Goal: Communication & Community: Answer question/provide support

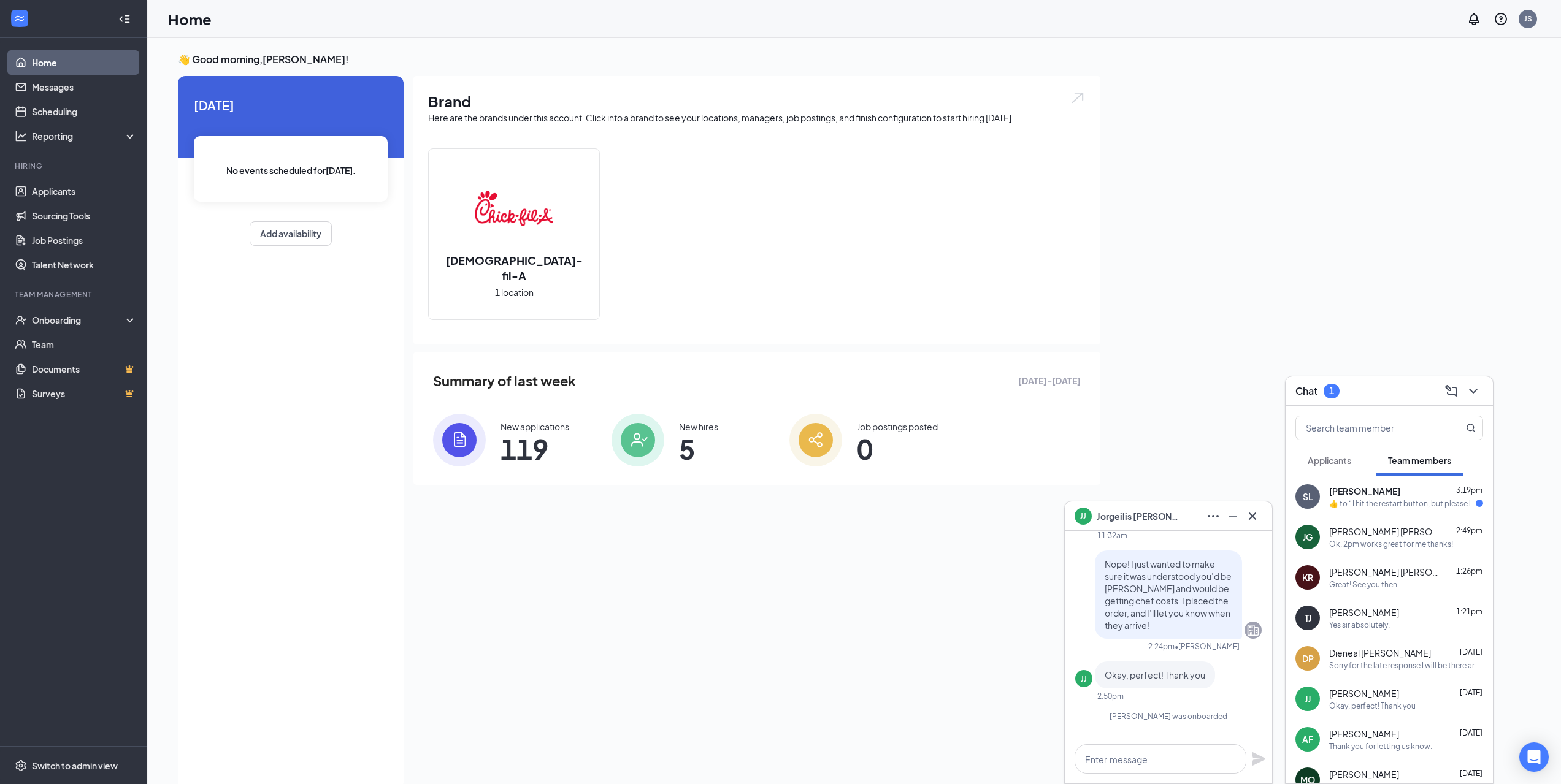
click at [1400, 486] on span "[PERSON_NAME]" at bounding box center [1365, 491] width 71 height 12
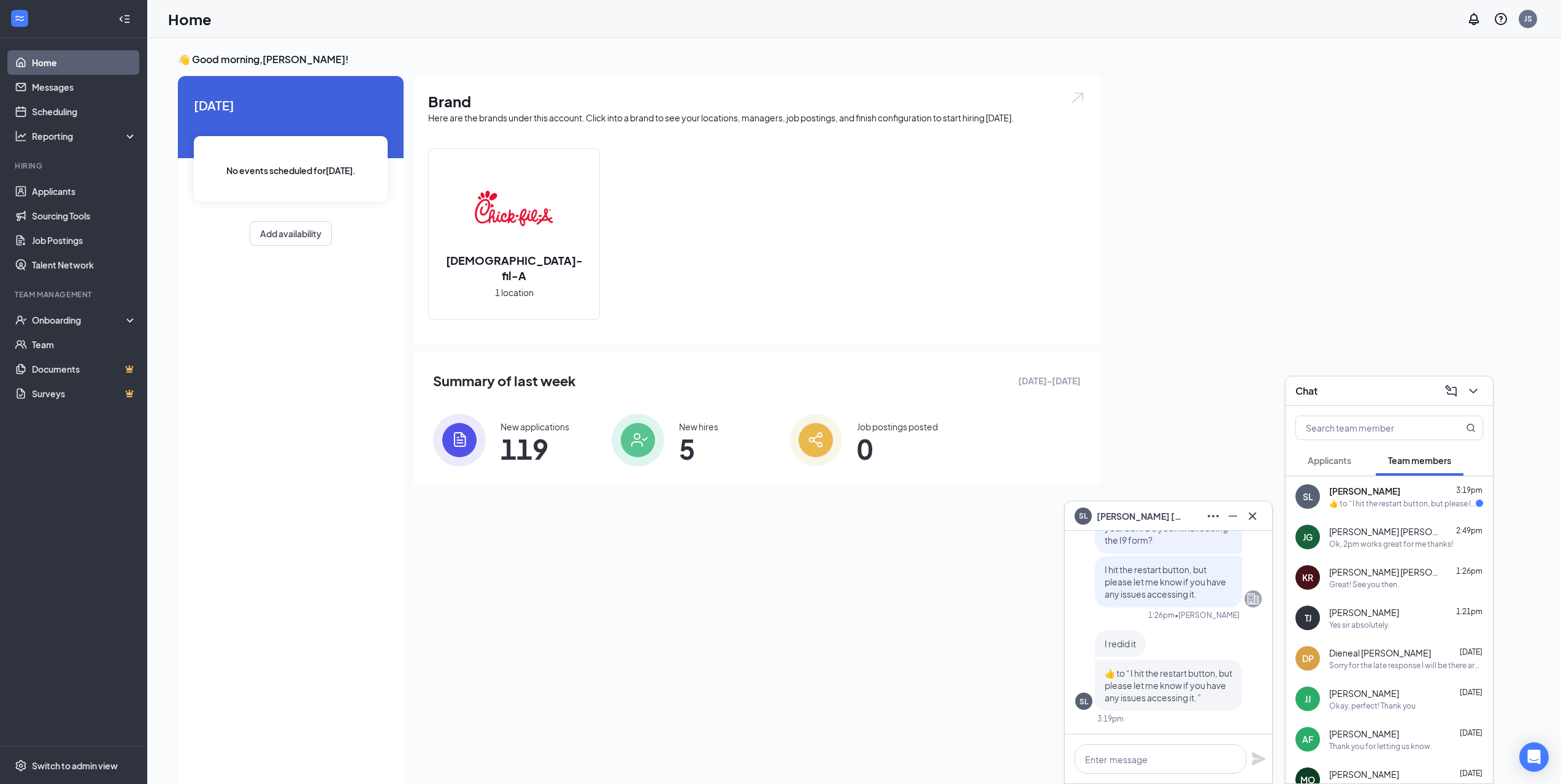
click at [1340, 464] on span "Applicants" at bounding box center [1329, 460] width 43 height 11
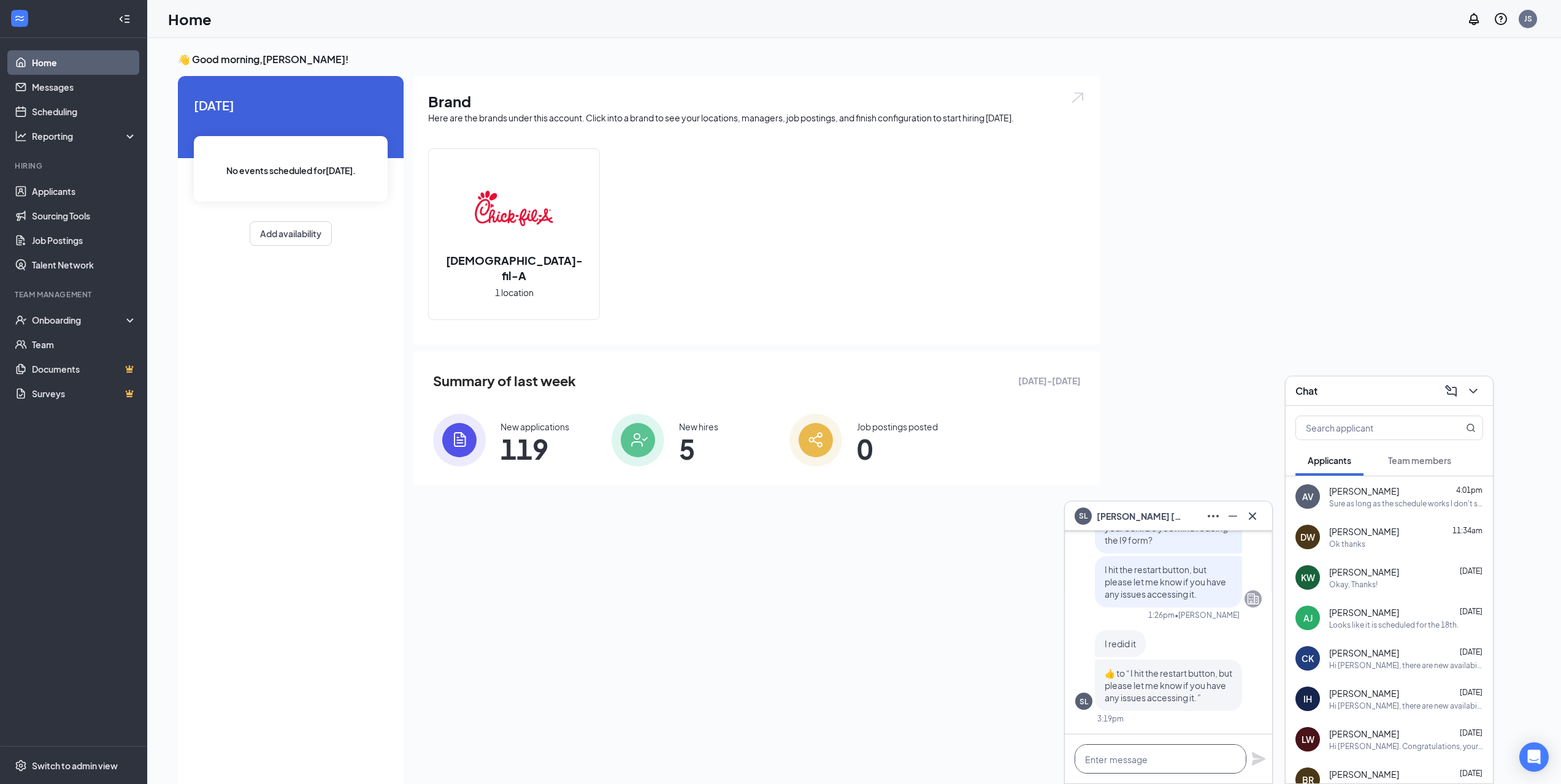
click at [1130, 758] on textarea at bounding box center [1161, 759] width 172 height 29
type textarea "Thank you for doing that."
click at [1257, 767] on div "Thank you for doing that." at bounding box center [1168, 759] width 208 height 49
click at [1257, 758] on icon "Plane" at bounding box center [1259, 759] width 14 height 14
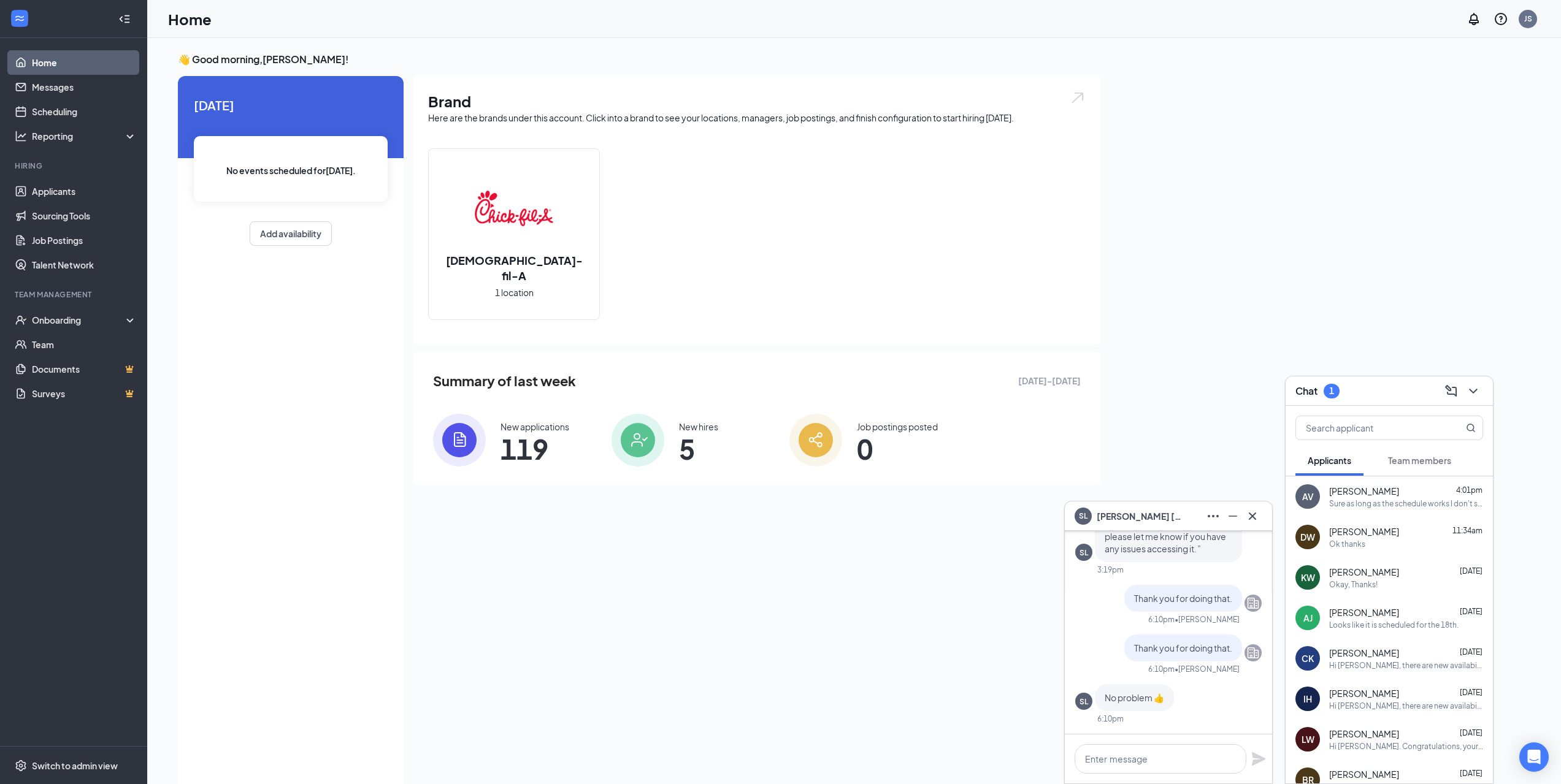
click at [1414, 459] on span "Team members" at bounding box center [1419, 460] width 63 height 11
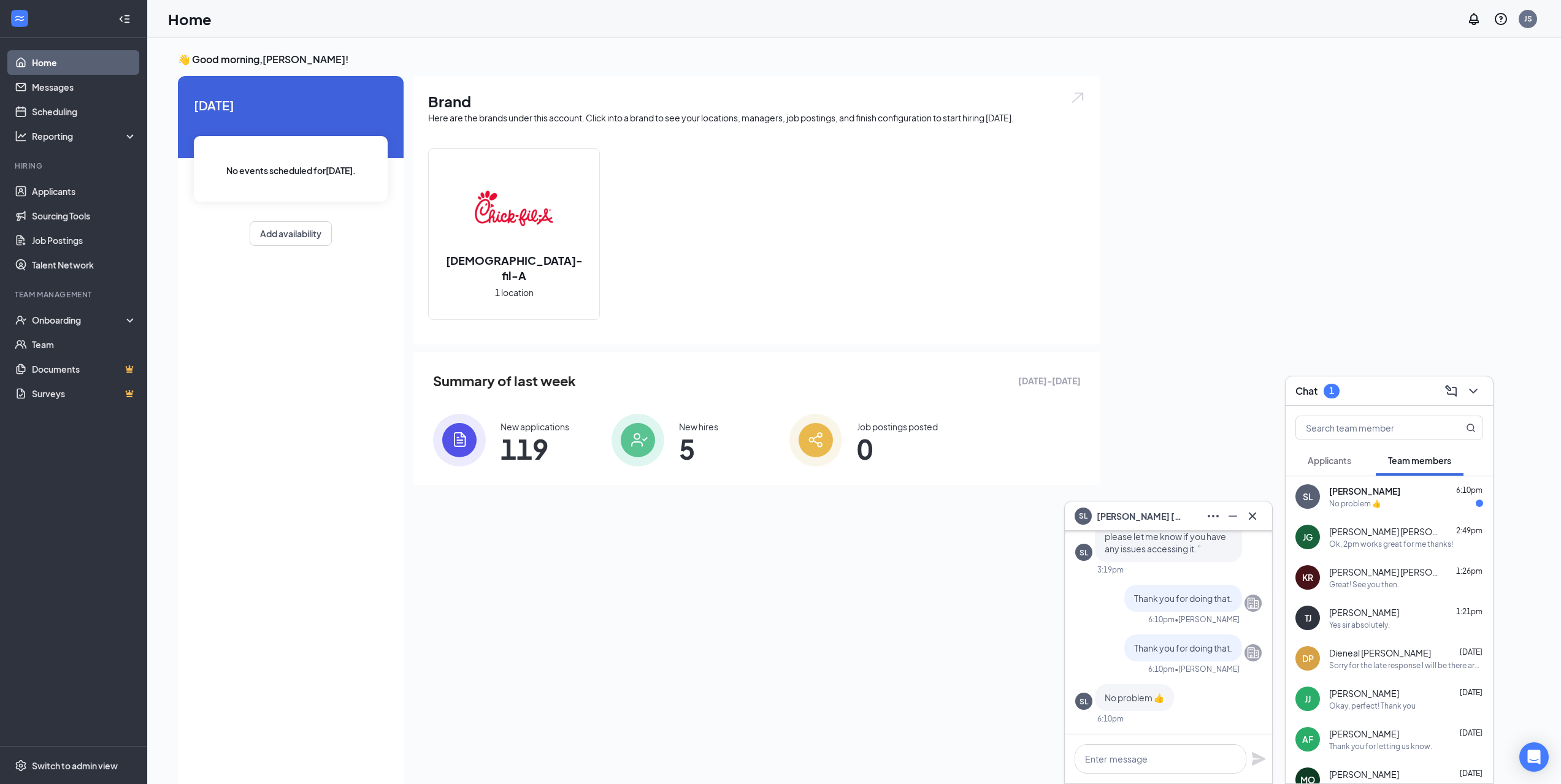
click at [1391, 505] on div "No problem 👍" at bounding box center [1406, 504] width 154 height 10
click at [1252, 520] on icon "Cross" at bounding box center [1252, 516] width 15 height 15
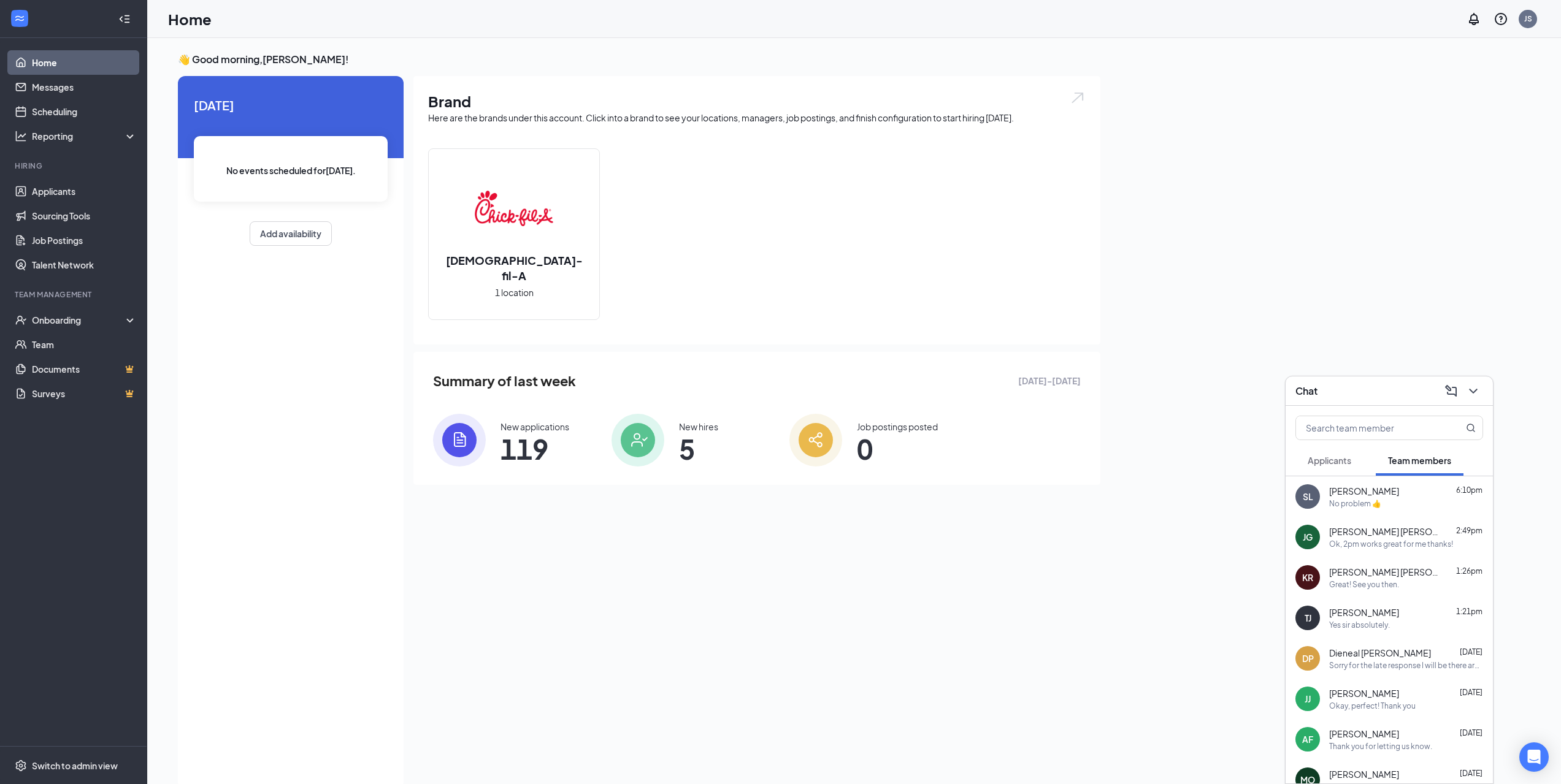
click at [1334, 453] on button "Applicants" at bounding box center [1329, 460] width 68 height 30
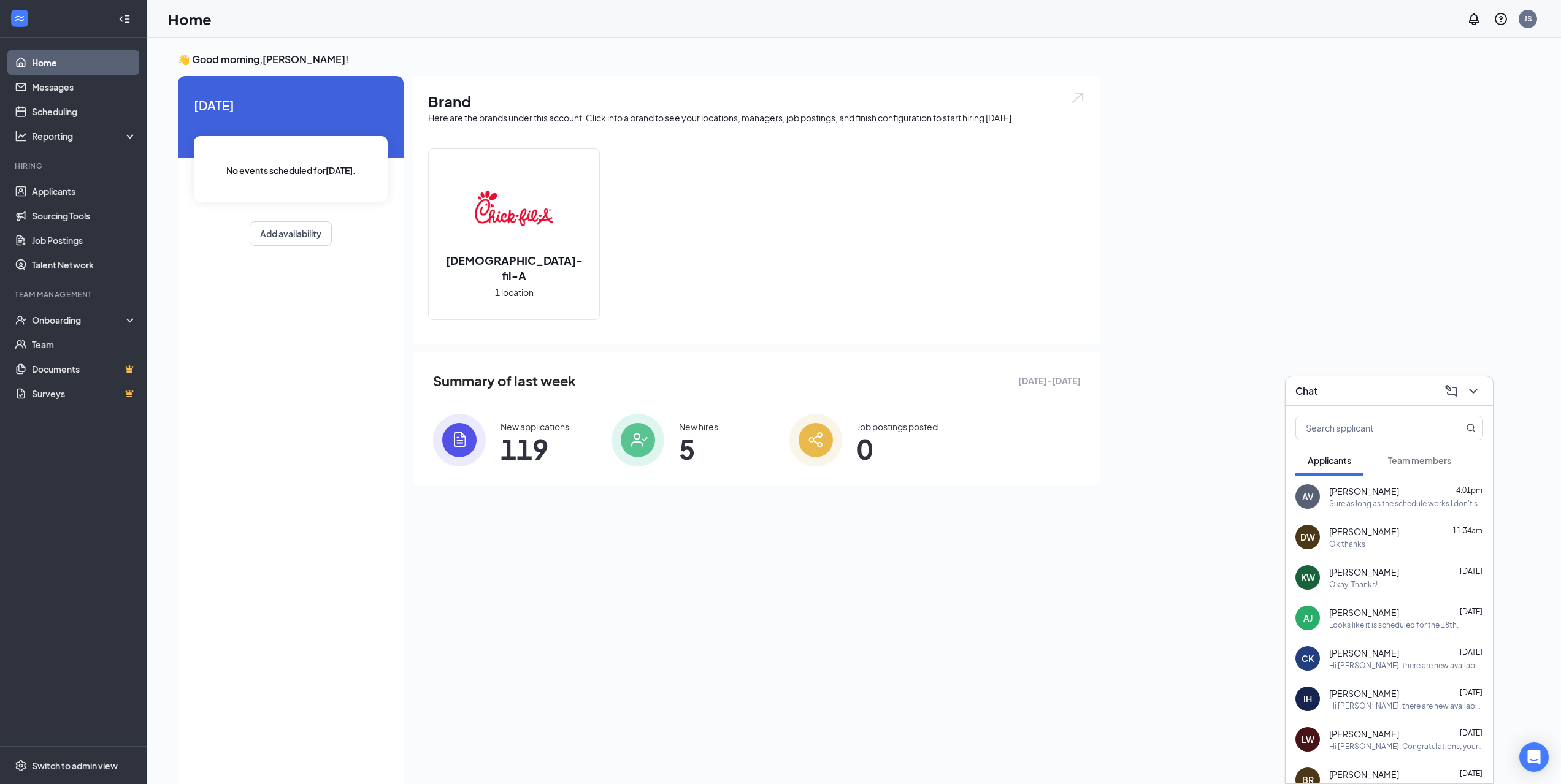
click at [1353, 493] on span "[PERSON_NAME]" at bounding box center [1364, 491] width 70 height 12
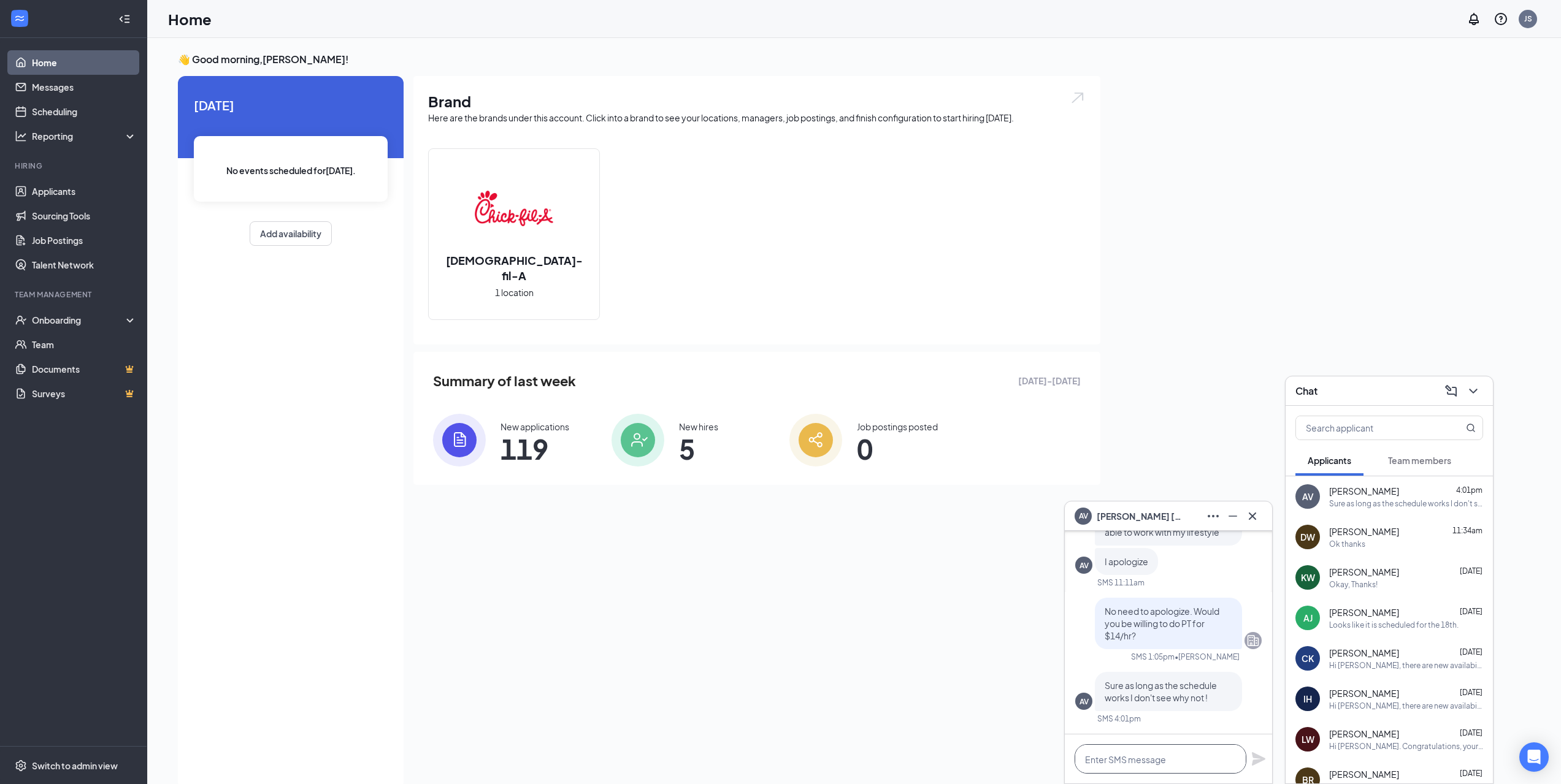
click at [1156, 760] on textarea at bounding box center [1161, 759] width 172 height 29
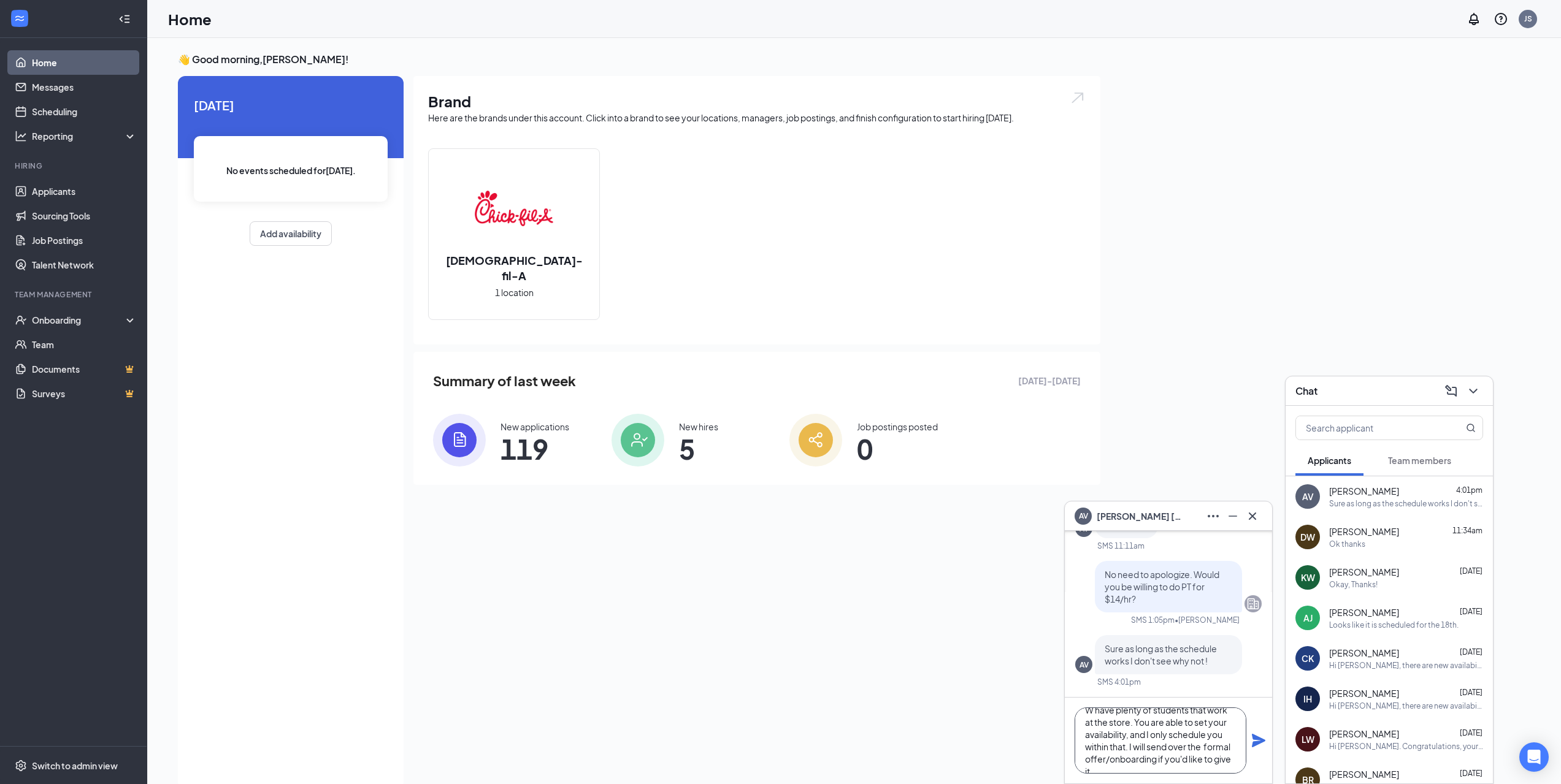
scroll to position [25, 0]
type textarea "W have plenty of students that work at the store. You are able to set your avai…"
click at [1254, 742] on icon "Plane" at bounding box center [1258, 740] width 15 height 15
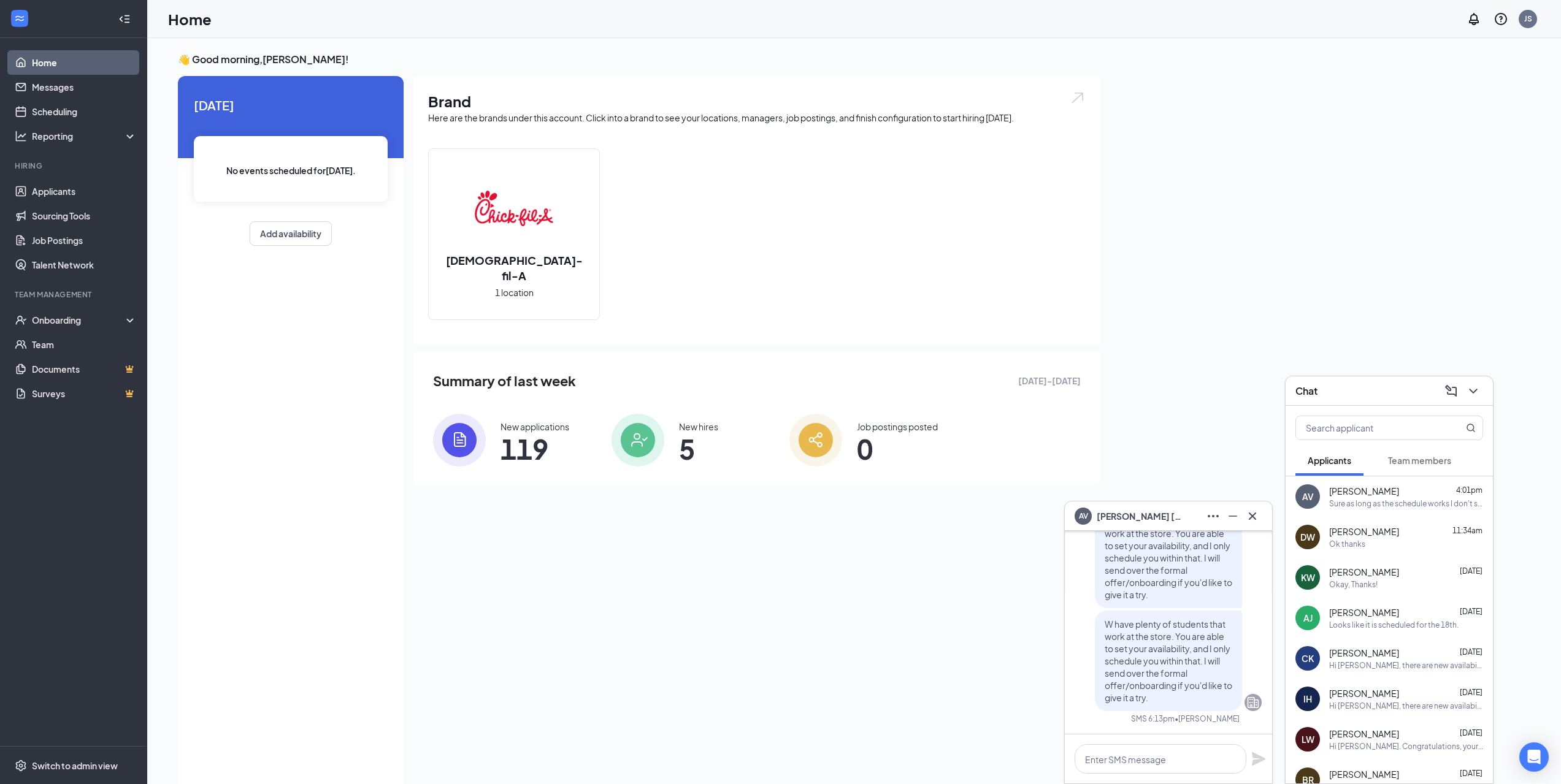
click at [1398, 460] on span "Team members" at bounding box center [1419, 460] width 63 height 11
